Goal: Find specific page/section: Find specific page/section

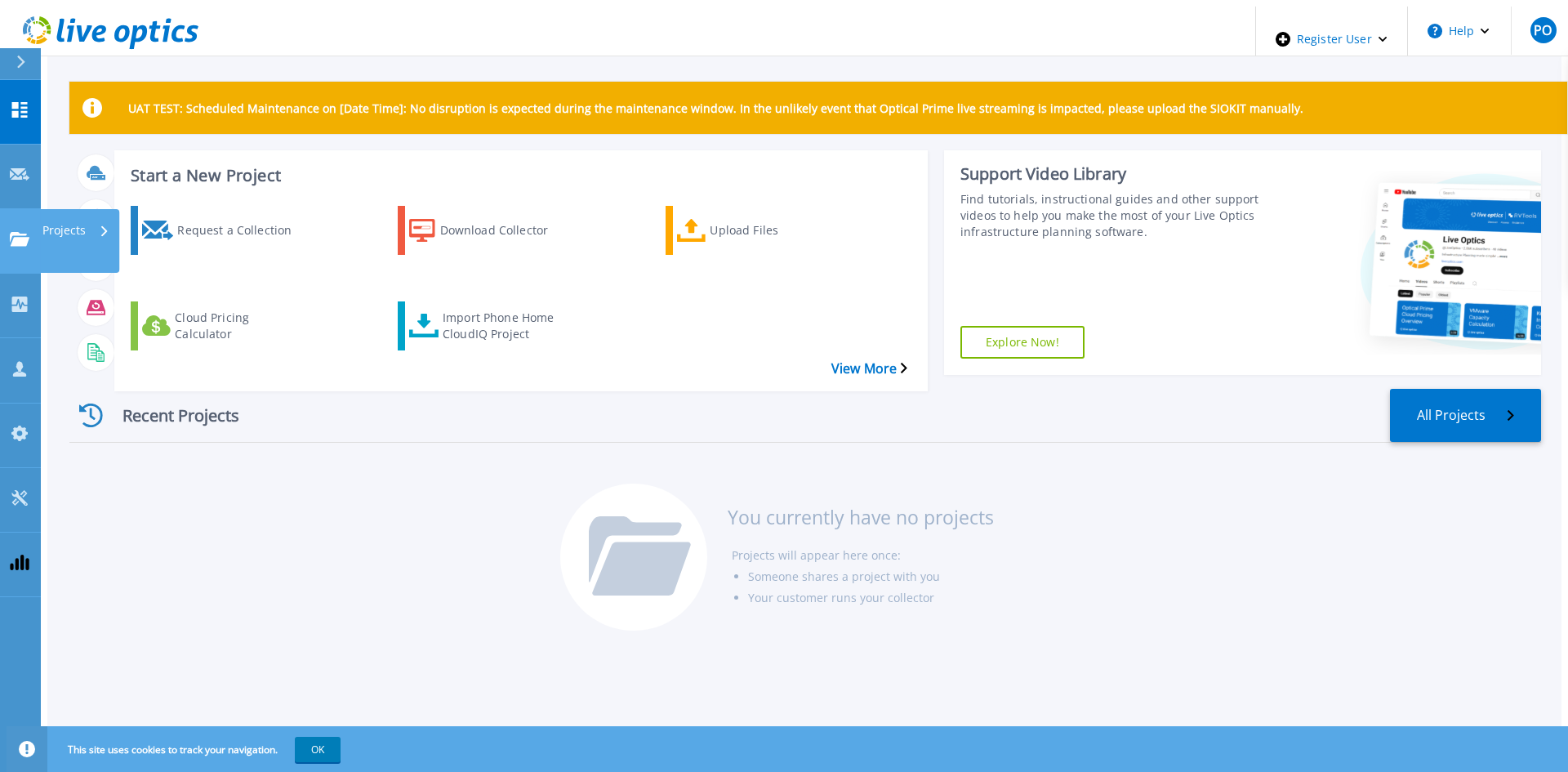
click at [24, 232] on icon at bounding box center [20, 238] width 20 height 14
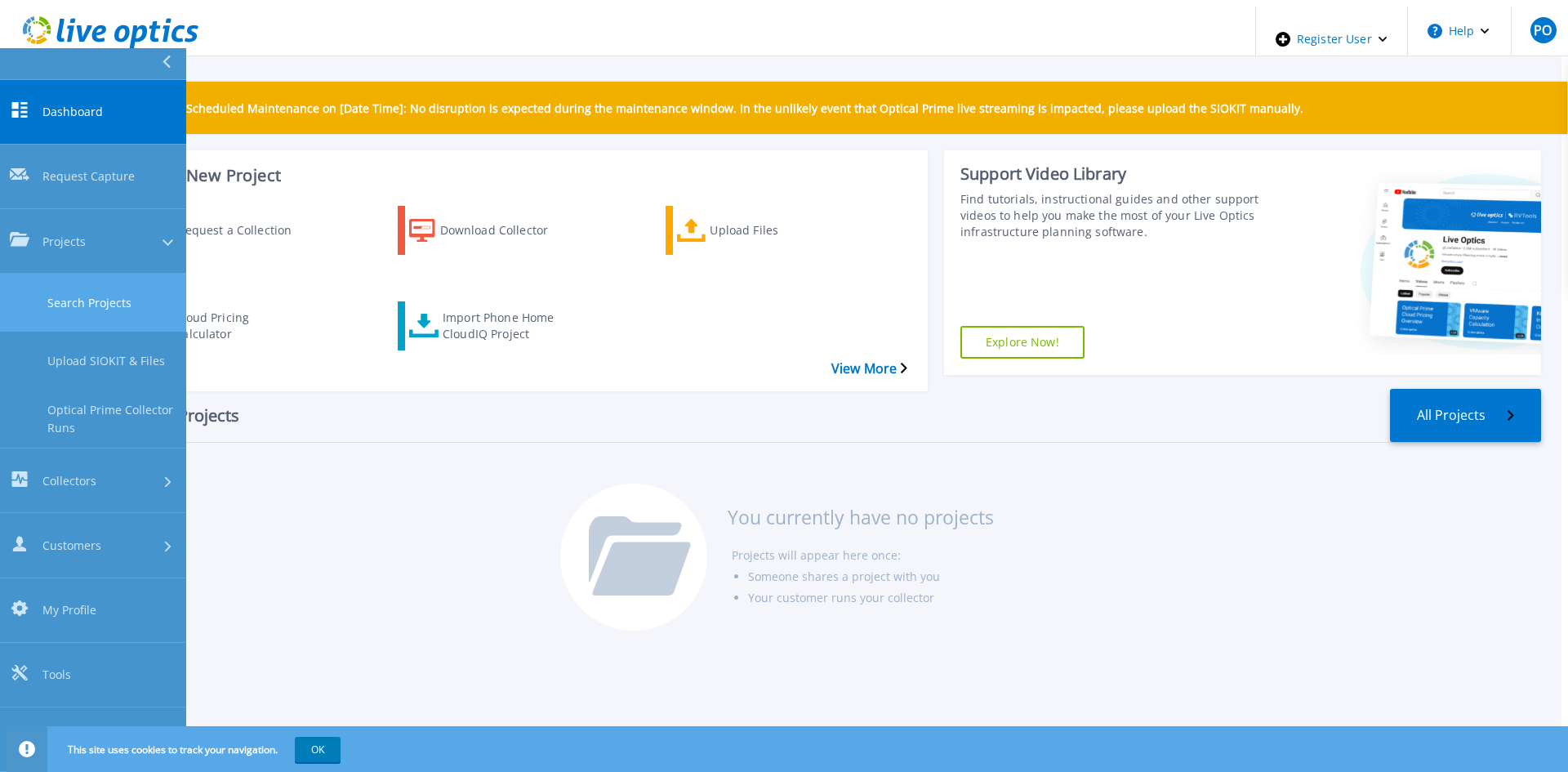
click at [86, 273] on link "Search Projects" at bounding box center [93, 302] width 186 height 58
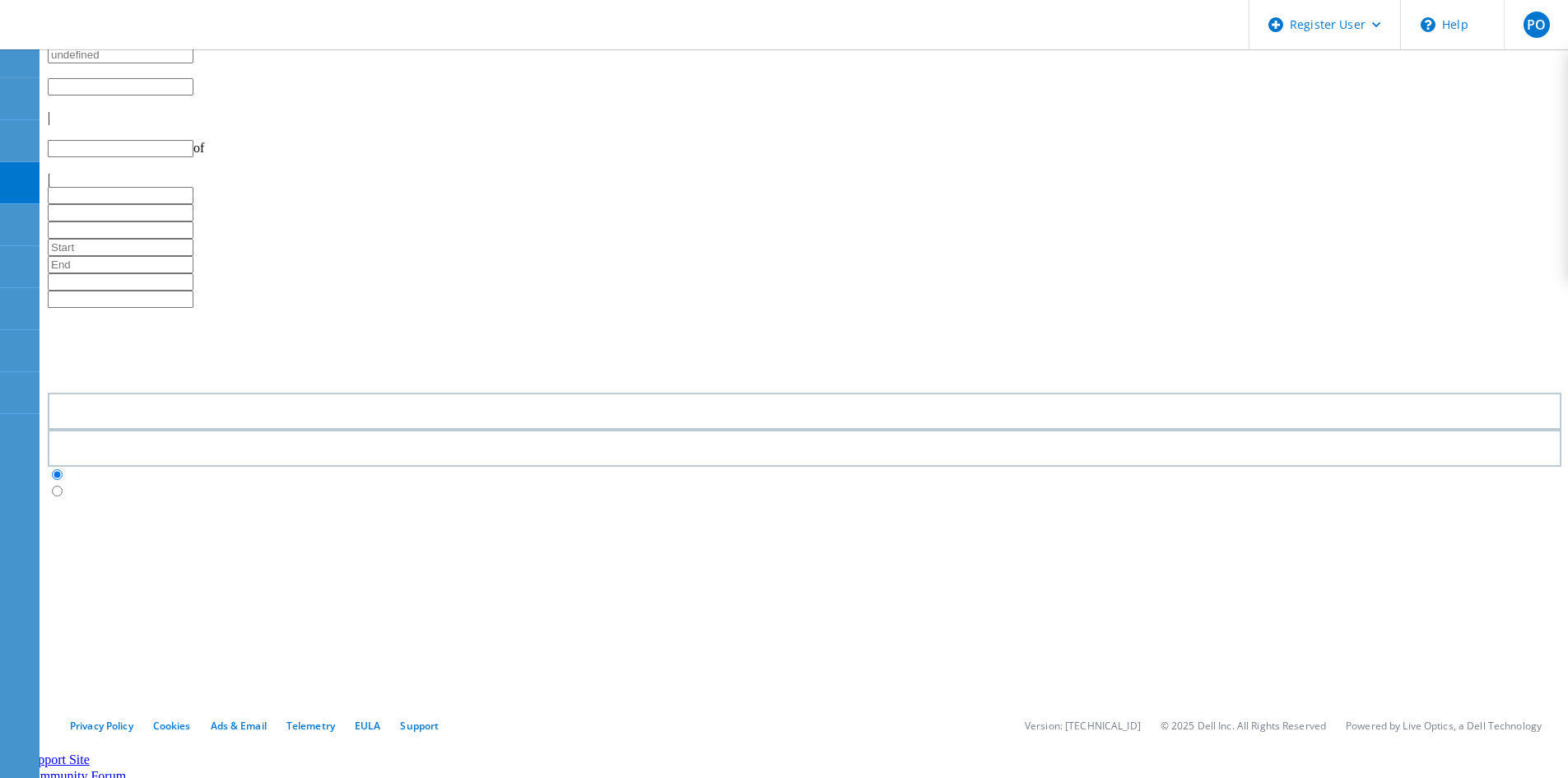
type input "1"
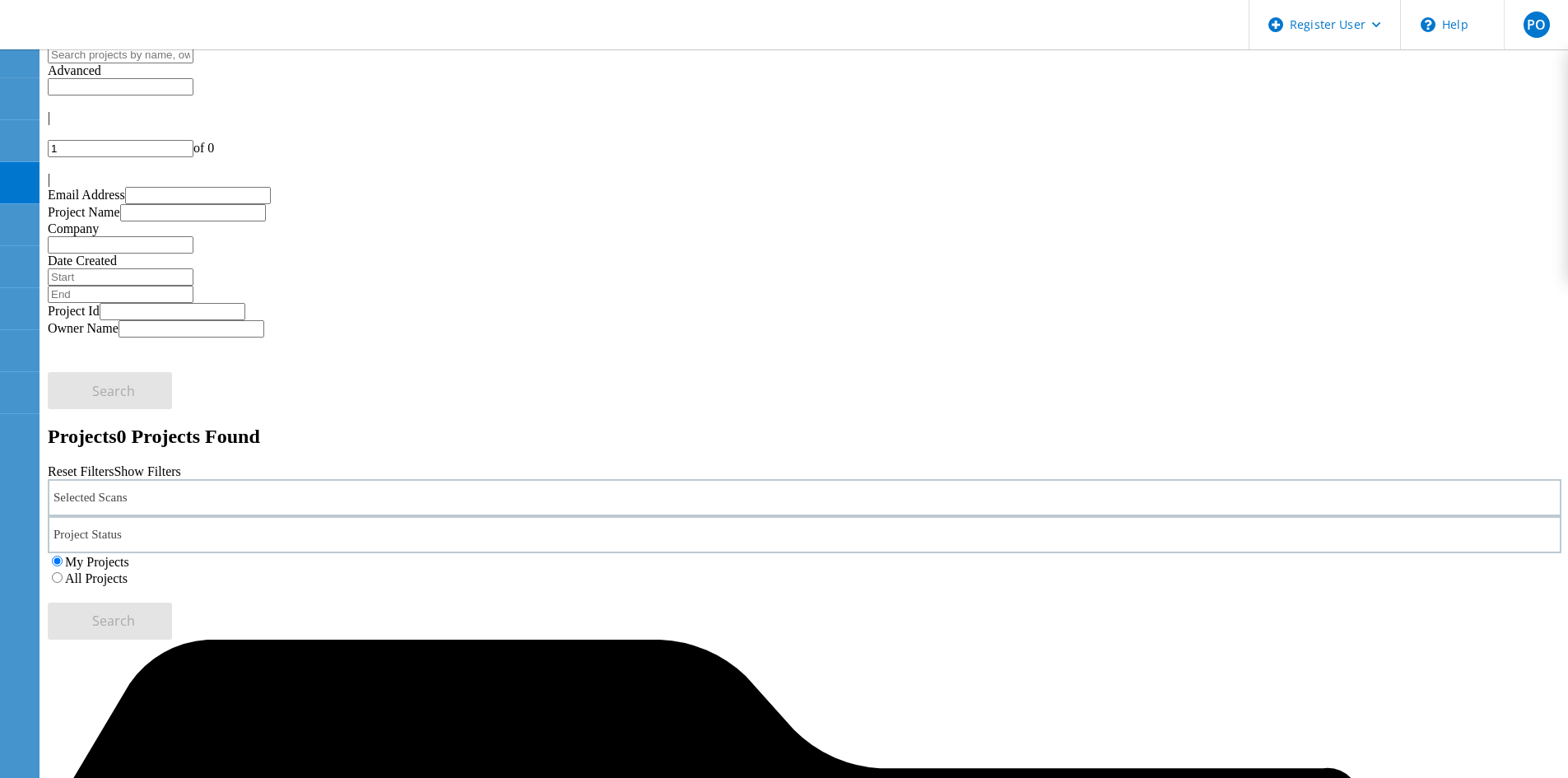
click at [421, 479] on div "Selected Scans" at bounding box center [805, 497] width 1514 height 37
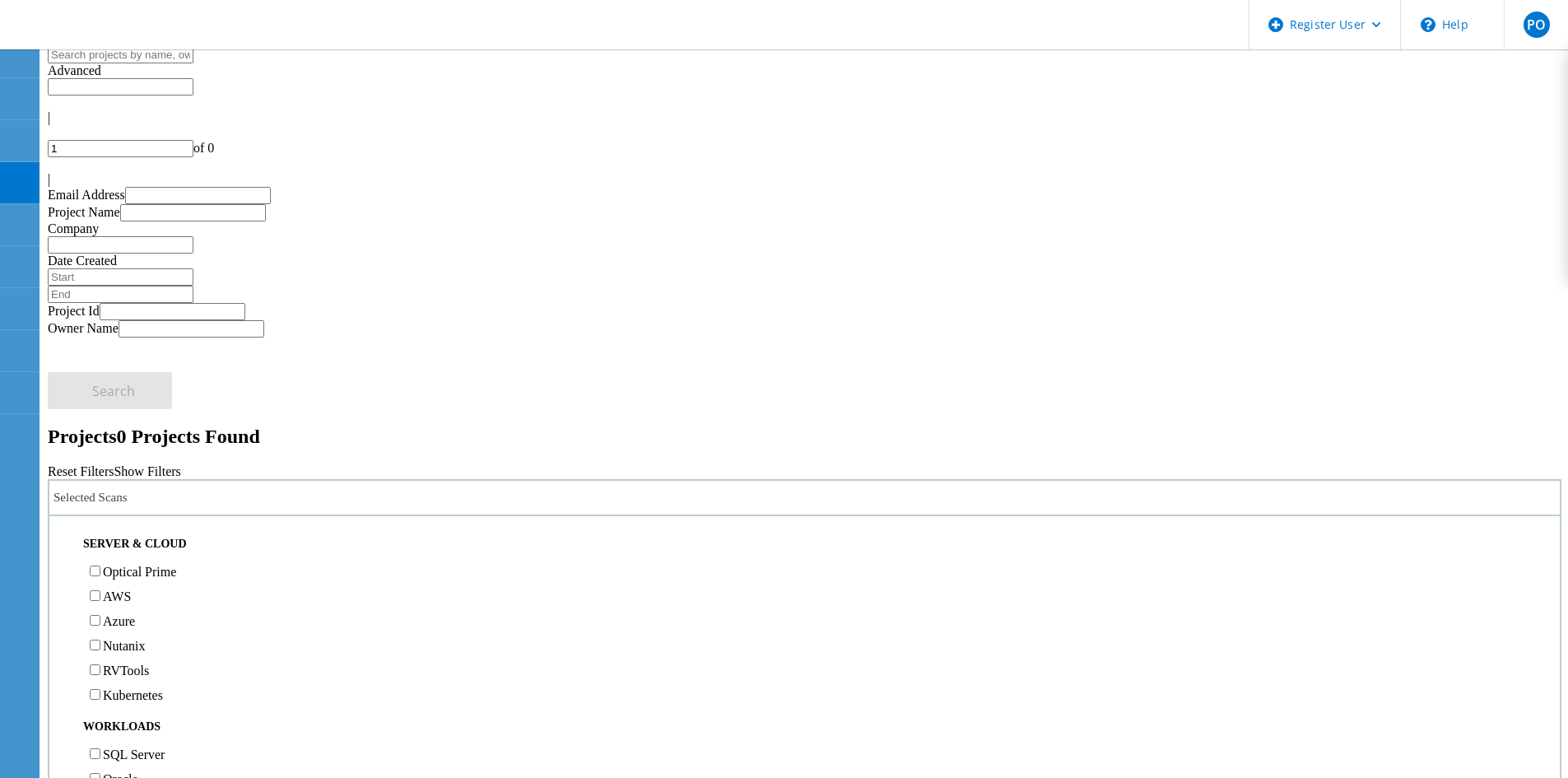
click at [176, 564] on label "Optical Prime" at bounding box center [140, 571] width 74 height 14
click at [100, 565] on input "Optical Prime" at bounding box center [95, 570] width 11 height 11
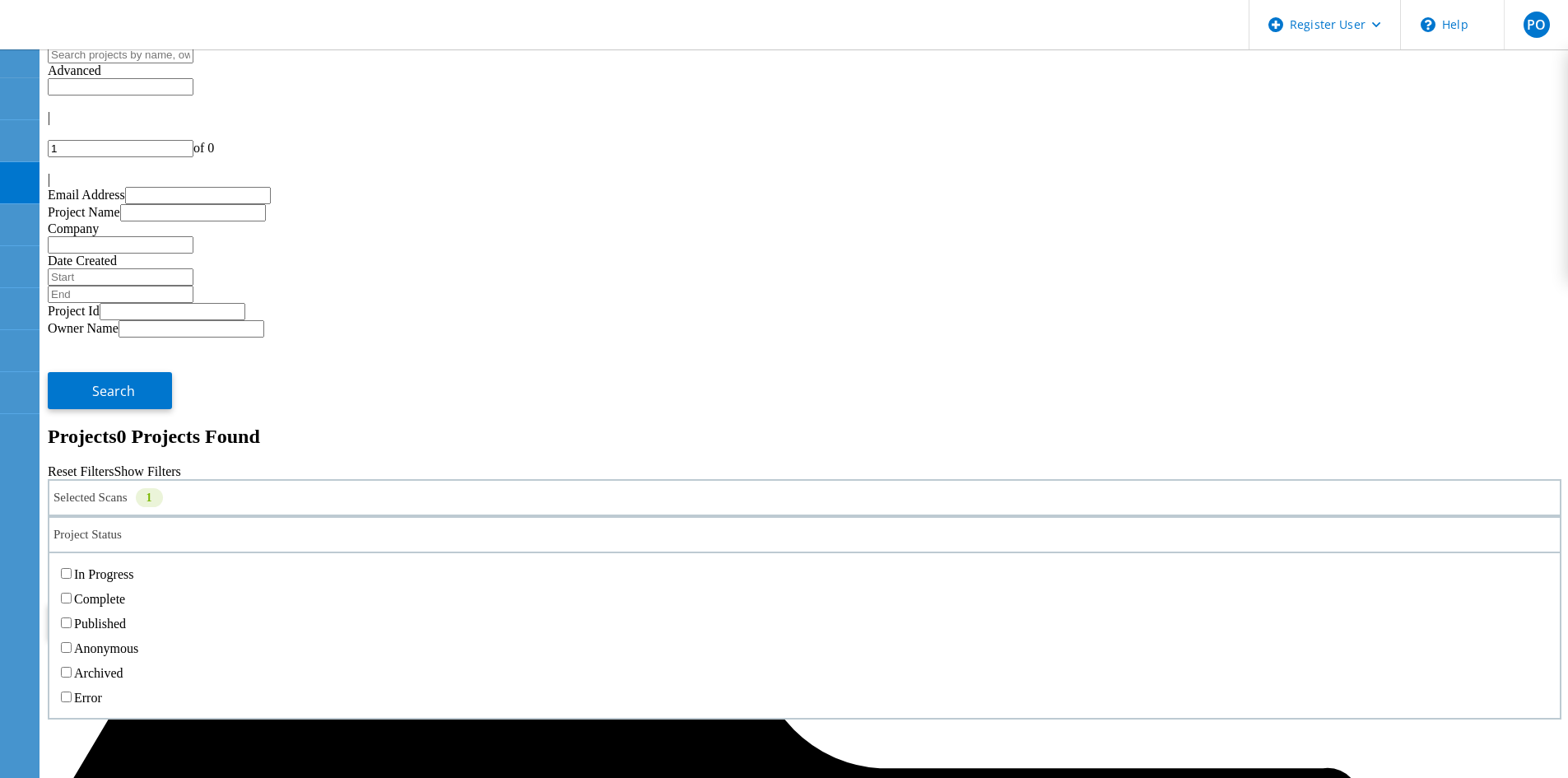
click at [708, 516] on div "Project Status" at bounding box center [805, 534] width 1514 height 37
click at [125, 592] on label "Complete" at bounding box center [99, 599] width 51 height 14
click at [72, 593] on input "Complete" at bounding box center [66, 598] width 11 height 11
click at [126, 616] on label "Published" at bounding box center [100, 623] width 52 height 14
click at [72, 617] on input "Published" at bounding box center [66, 622] width 11 height 11
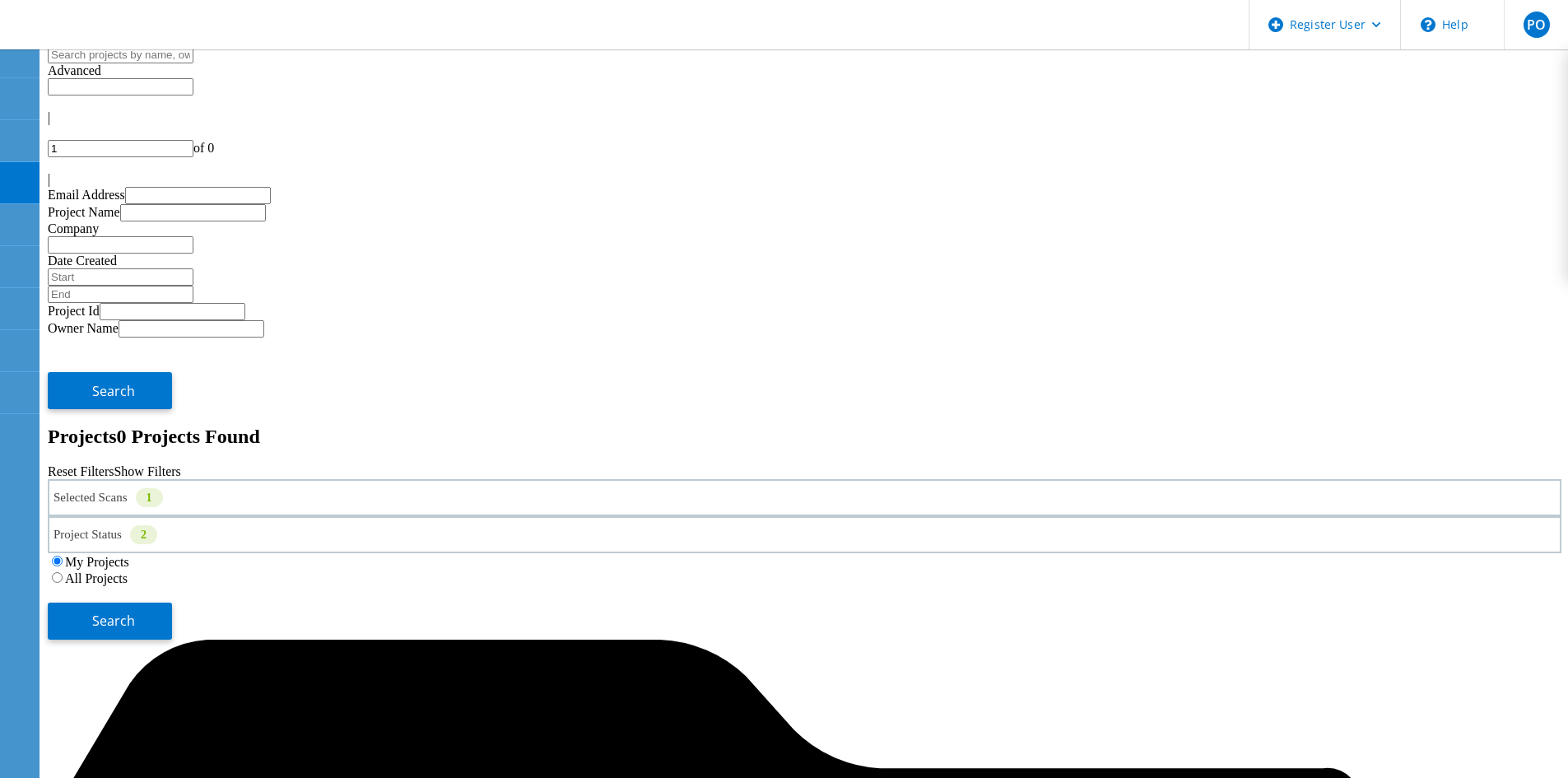
click at [127, 571] on label "All Projects" at bounding box center [96, 578] width 63 height 14
click at [63, 572] on input "All Projects" at bounding box center [57, 577] width 11 height 11
click at [172, 603] on button "Search" at bounding box center [110, 621] width 124 height 37
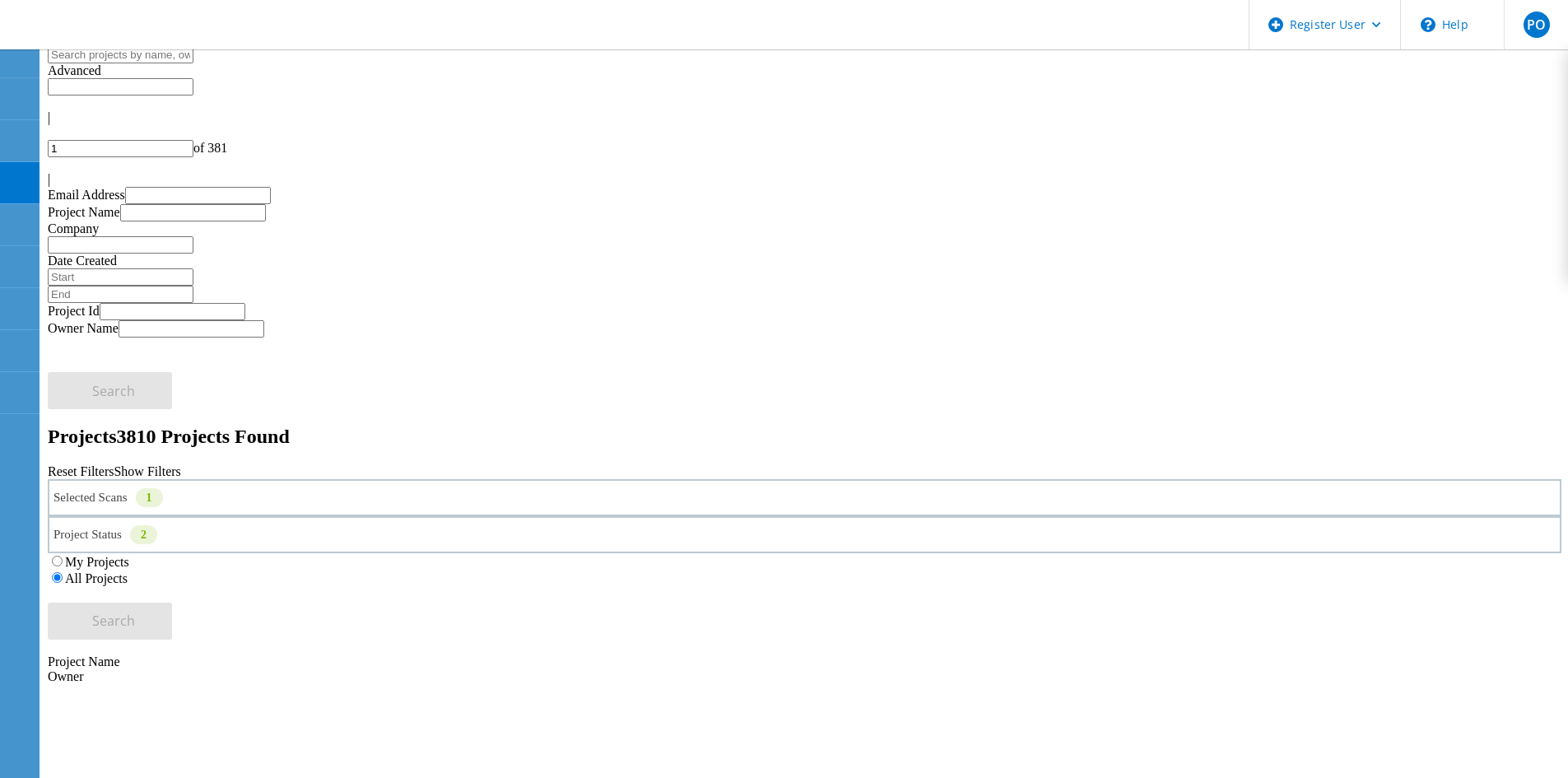
copy span "785944"
